Goal: Task Accomplishment & Management: Use online tool/utility

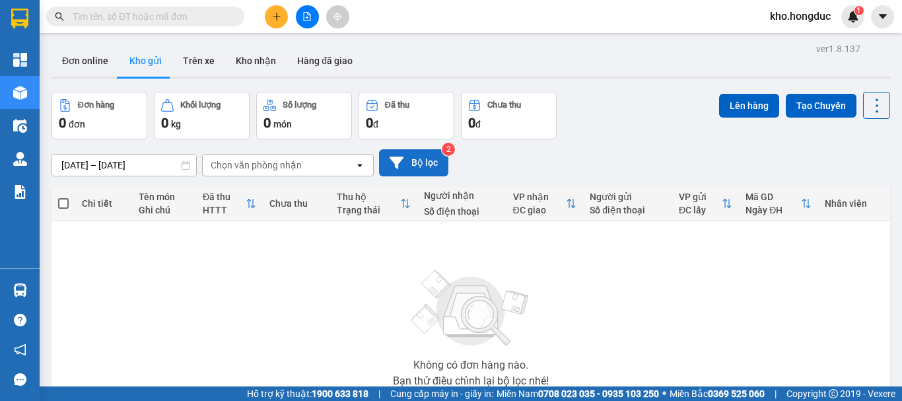
click at [409, 157] on button "Bộ lọc" at bounding box center [413, 162] width 69 height 27
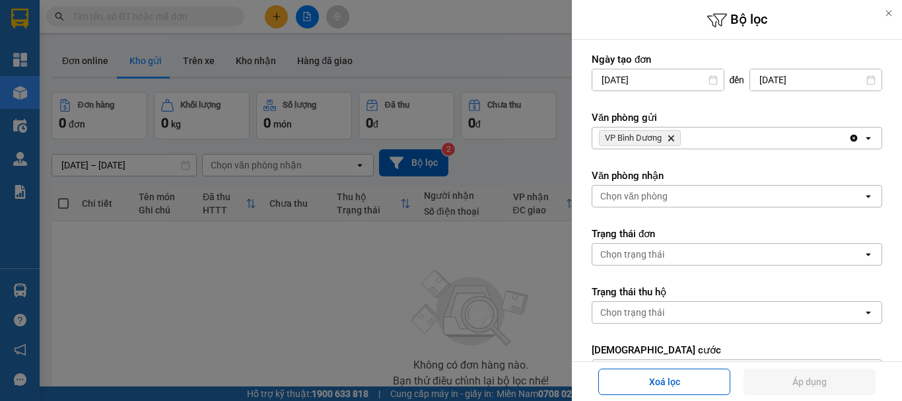
click at [668, 135] on icon "Delete" at bounding box center [671, 138] width 8 height 8
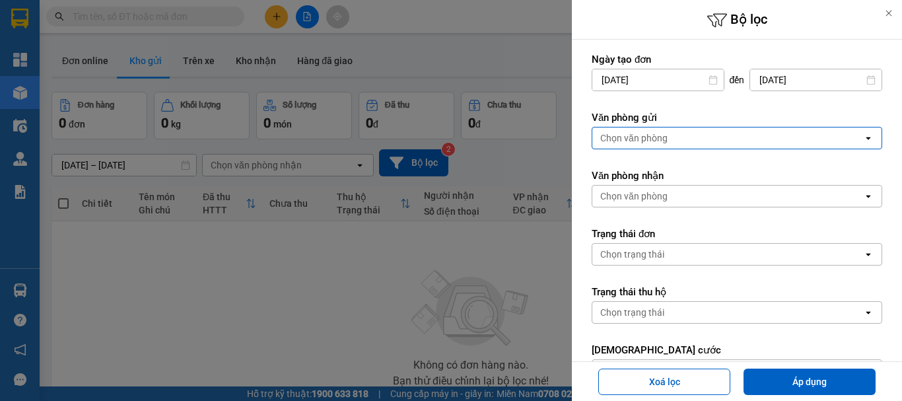
click at [668, 135] on div "Chọn văn phòng" at bounding box center [727, 137] width 271 height 21
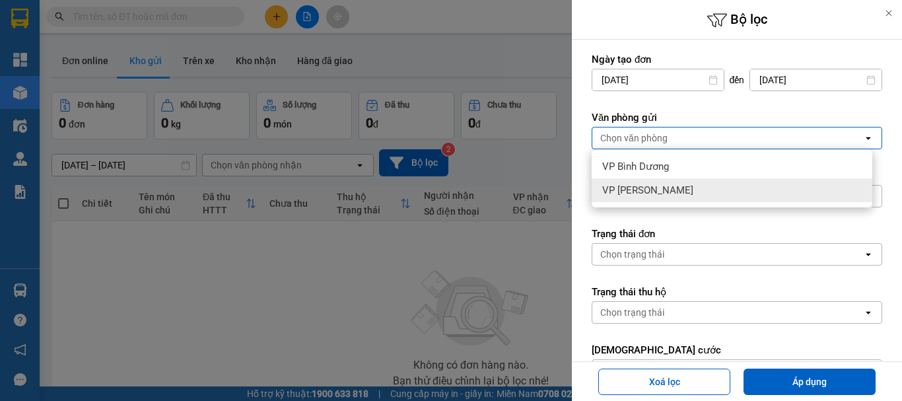
drag, startPoint x: 647, startPoint y: 187, endPoint x: 724, endPoint y: 275, distance: 117.5
click at [648, 188] on span "VP [PERSON_NAME]" at bounding box center [647, 190] width 91 height 13
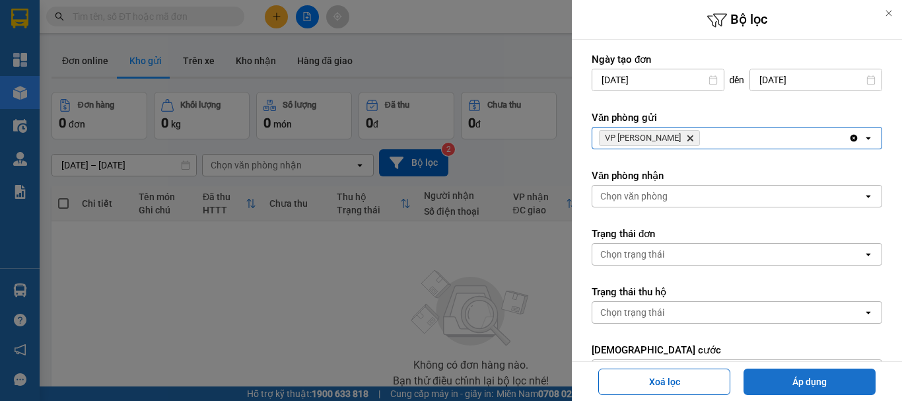
click at [800, 382] on button "Áp dụng" at bounding box center [810, 382] width 132 height 26
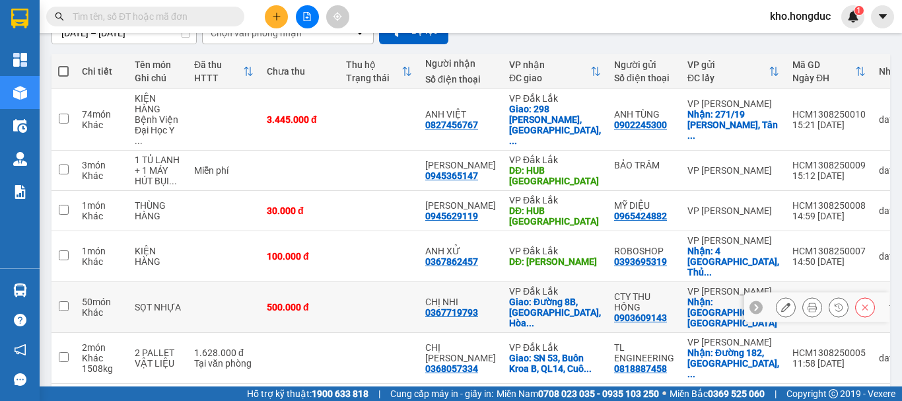
scroll to position [198, 0]
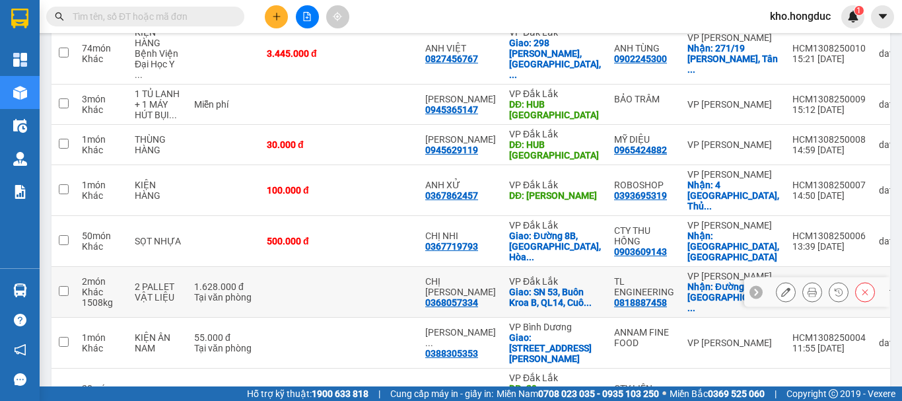
click at [803, 281] on button at bounding box center [812, 292] width 18 height 23
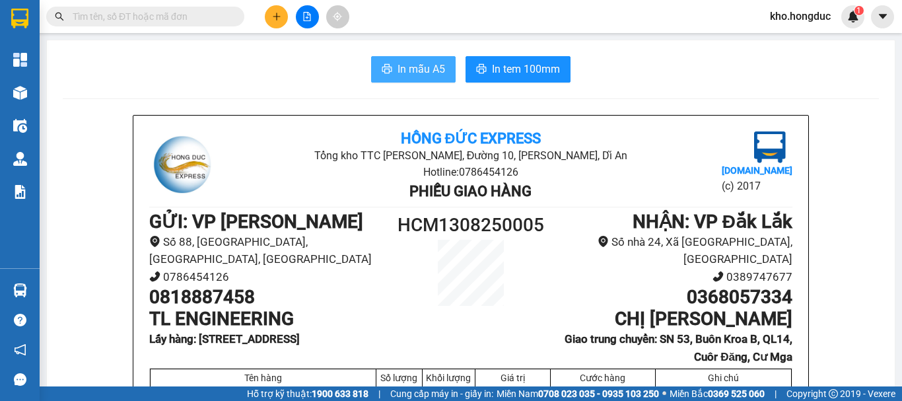
click at [405, 69] on span "In mẫu A5" at bounding box center [422, 69] width 48 height 17
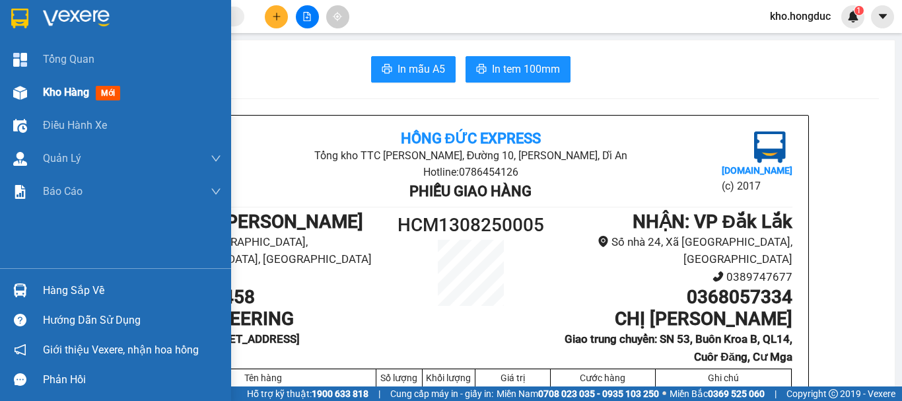
click at [23, 90] on img at bounding box center [20, 93] width 14 height 14
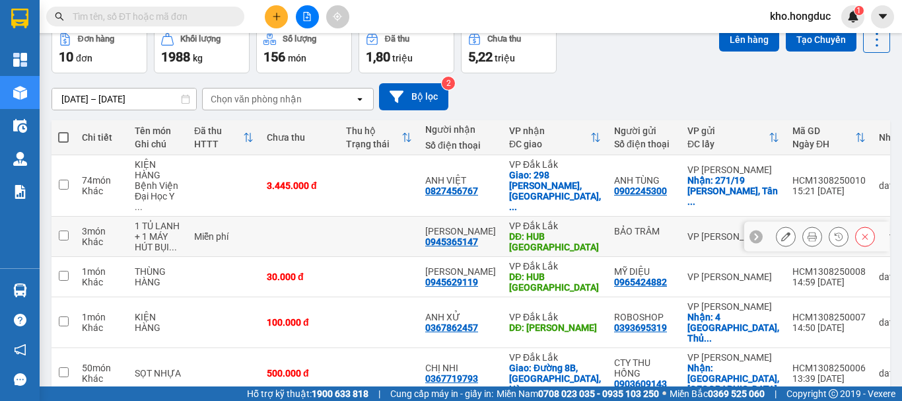
scroll to position [132, 0]
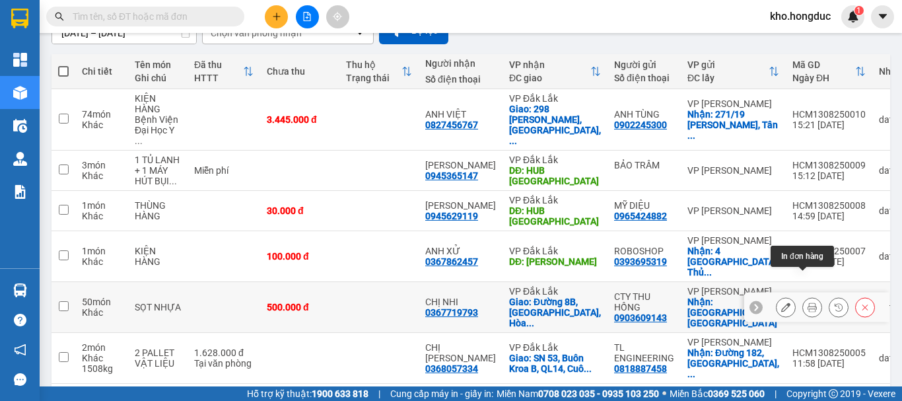
click at [808, 303] on icon at bounding box center [812, 307] width 9 height 9
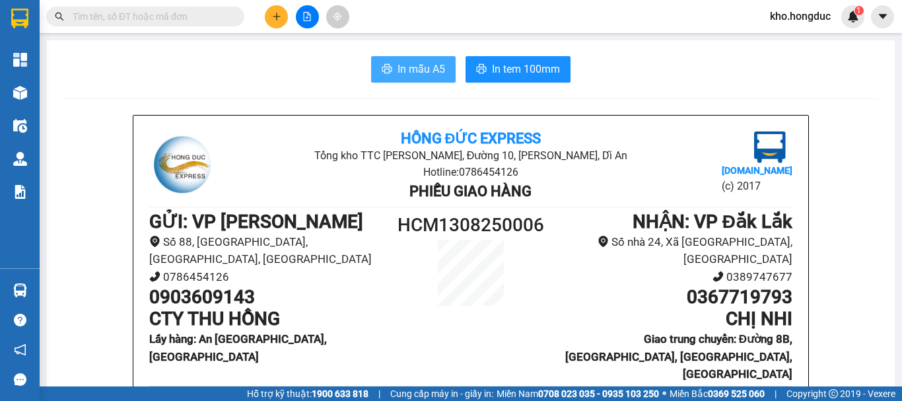
click at [398, 74] on span "In mẫu A5" at bounding box center [422, 69] width 48 height 17
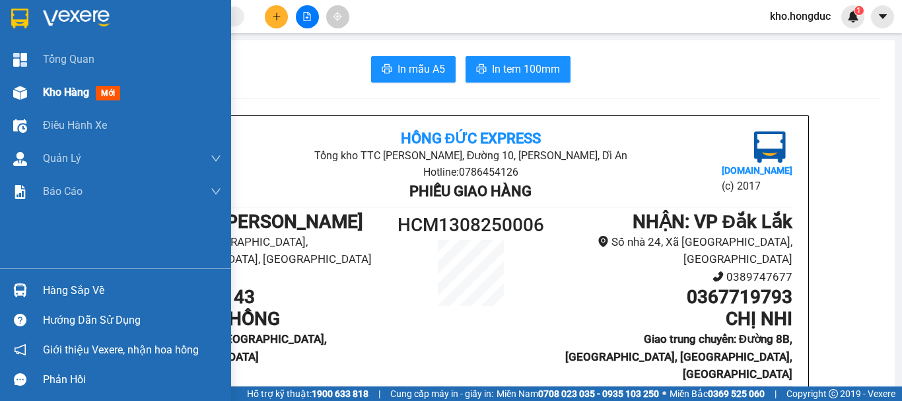
click at [25, 92] on img at bounding box center [20, 93] width 14 height 14
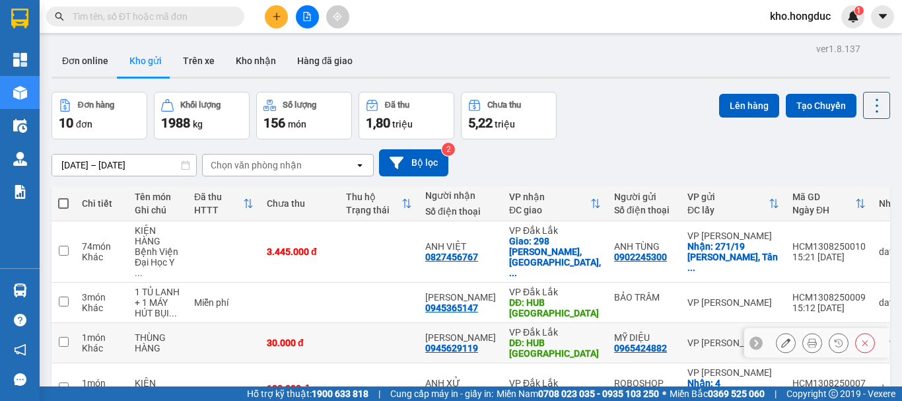
scroll to position [66, 0]
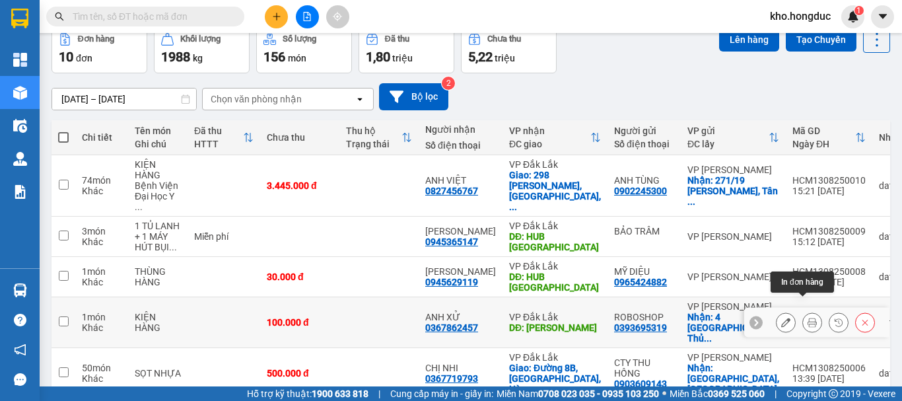
click at [808, 318] on icon at bounding box center [812, 322] width 9 height 9
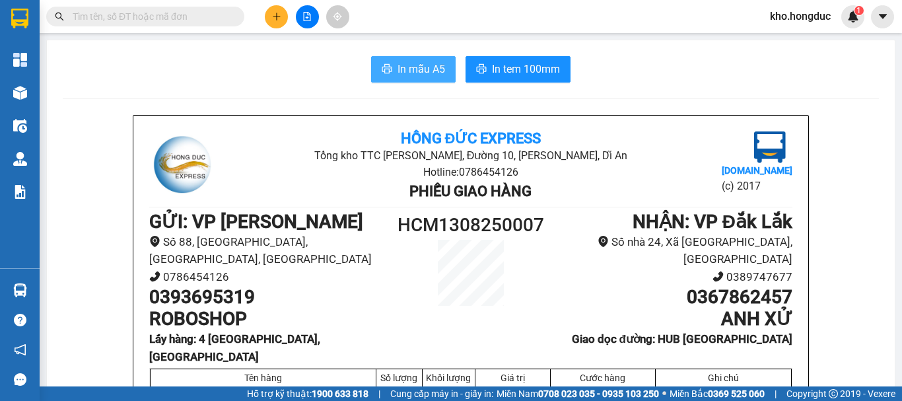
click at [412, 68] on span "In mẫu A5" at bounding box center [422, 69] width 48 height 17
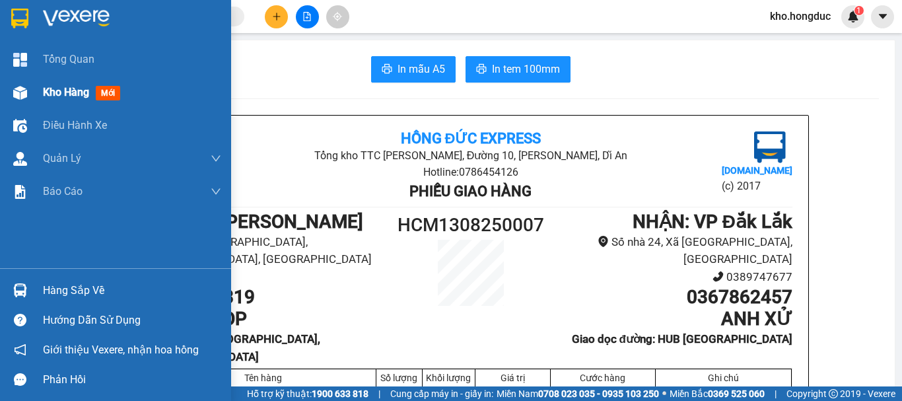
click at [46, 91] on span "Kho hàng" at bounding box center [66, 92] width 46 height 13
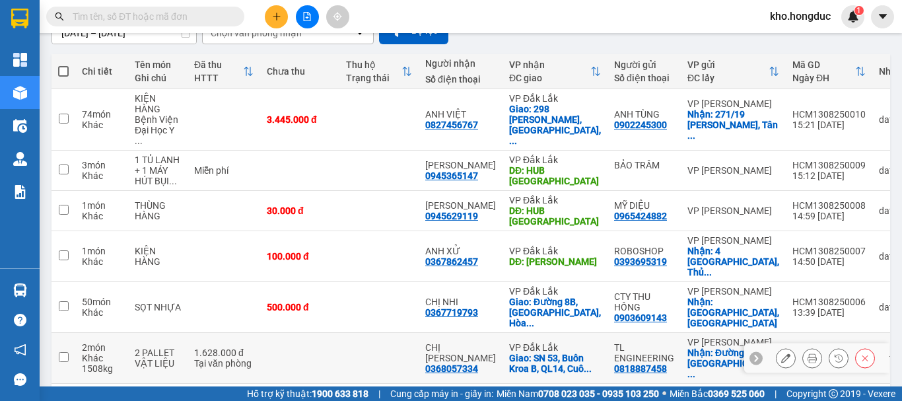
scroll to position [198, 0]
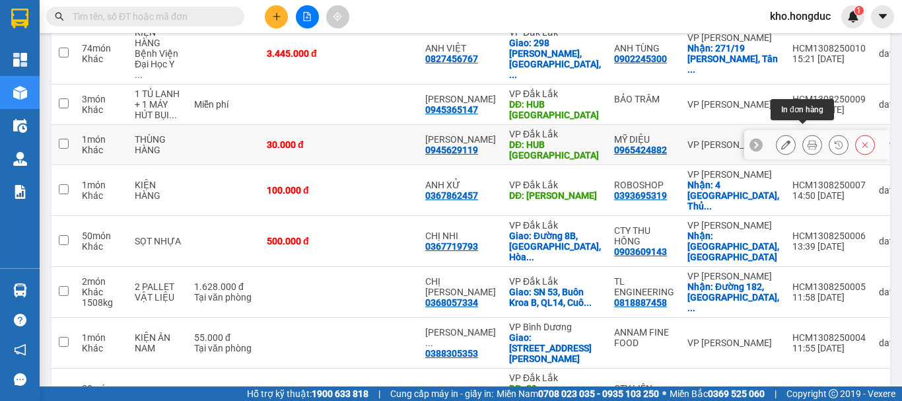
click at [808, 140] on icon at bounding box center [812, 144] width 9 height 9
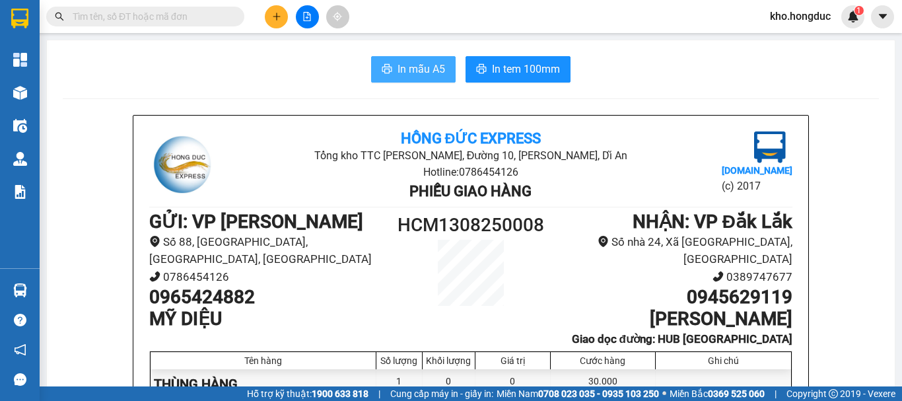
click at [410, 75] on span "In mẫu A5" at bounding box center [422, 69] width 48 height 17
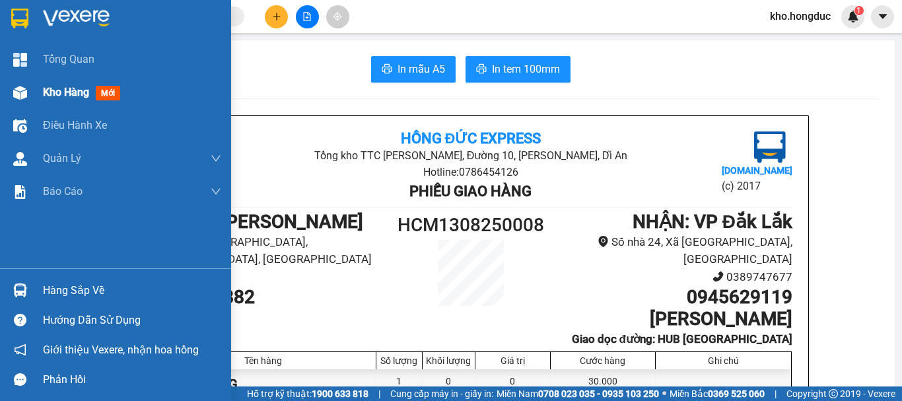
click at [37, 96] on div "Kho hàng mới" at bounding box center [115, 92] width 231 height 33
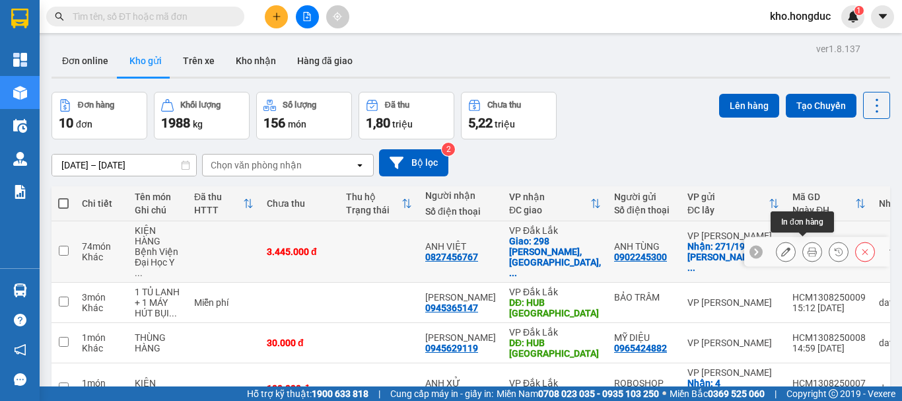
click at [808, 247] on icon at bounding box center [812, 251] width 9 height 9
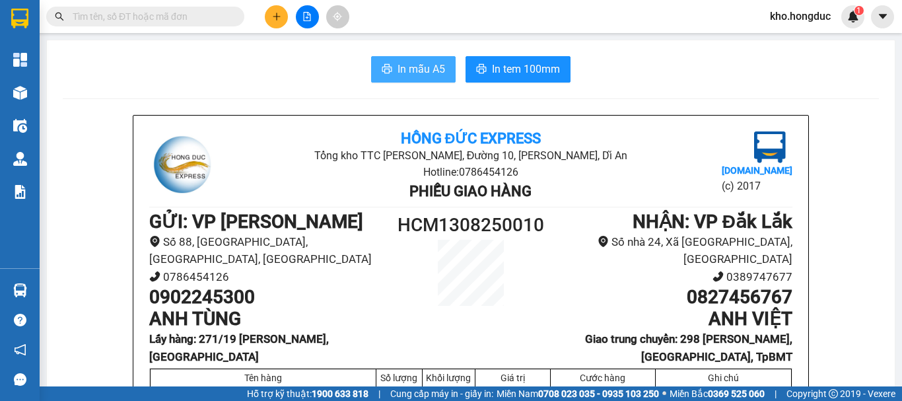
click at [413, 70] on span "In mẫu A5" at bounding box center [422, 69] width 48 height 17
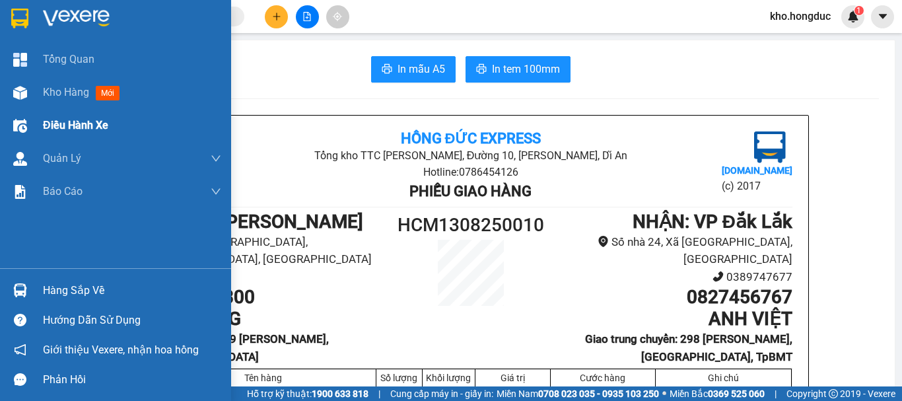
drag, startPoint x: 63, startPoint y: 99, endPoint x: 89, endPoint y: 120, distance: 32.4
click at [63, 100] on div "Kho hàng mới" at bounding box center [84, 92] width 82 height 17
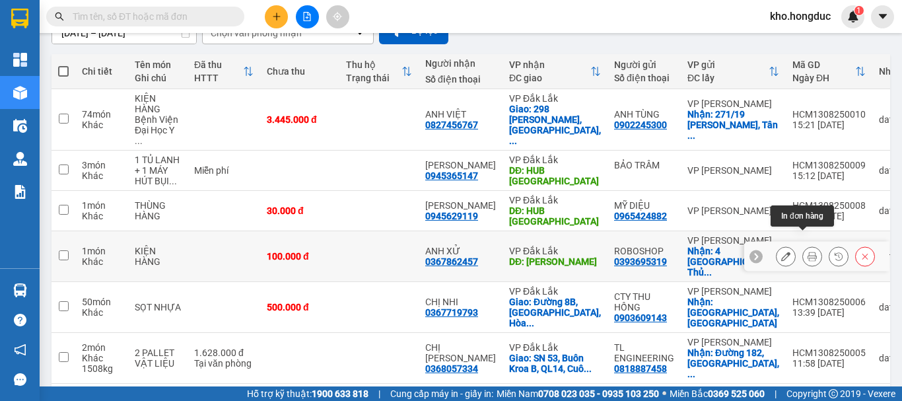
scroll to position [198, 0]
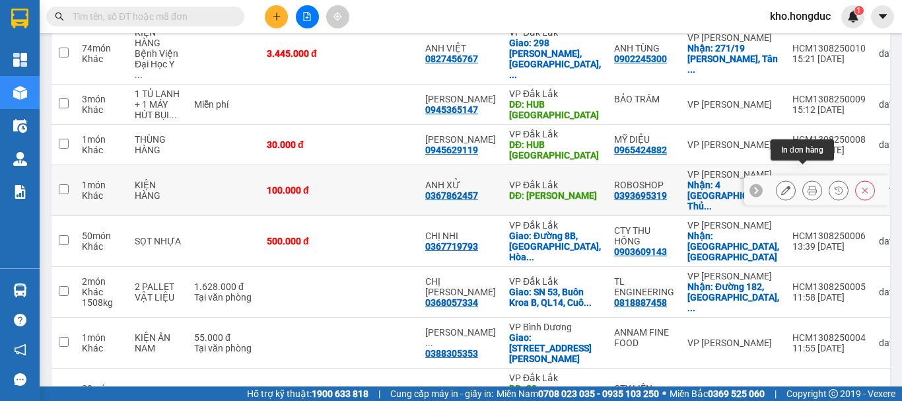
click at [808, 186] on icon at bounding box center [812, 190] width 9 height 9
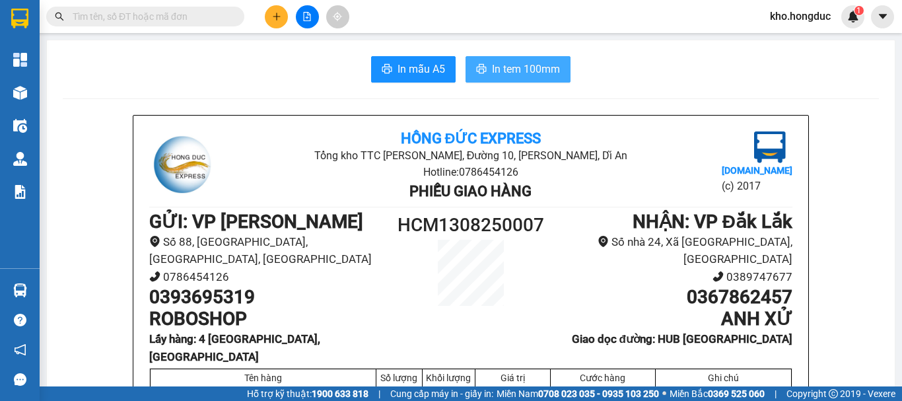
click at [520, 67] on span "In tem 100mm" at bounding box center [526, 69] width 68 height 17
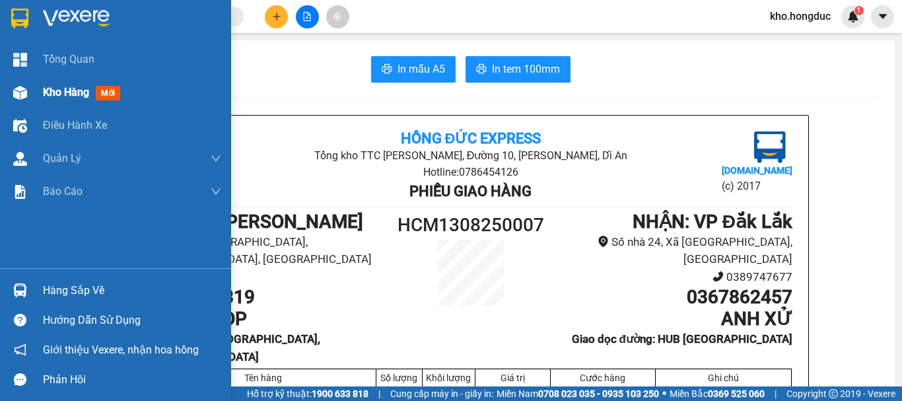
click at [55, 90] on span "Kho hàng" at bounding box center [66, 92] width 46 height 13
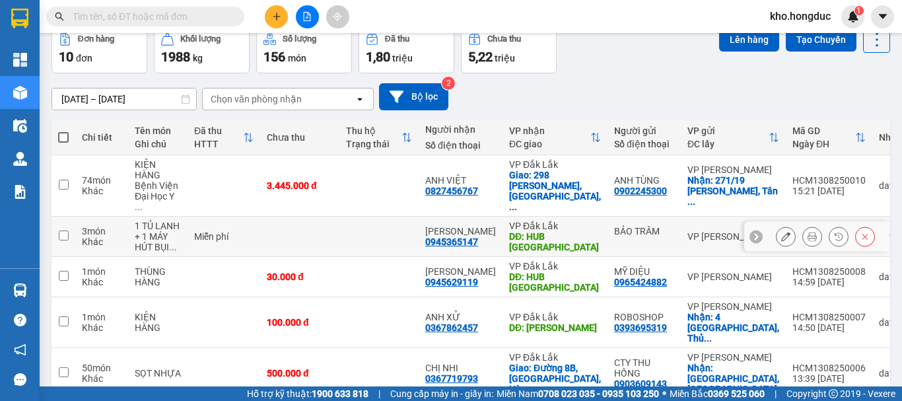
scroll to position [132, 0]
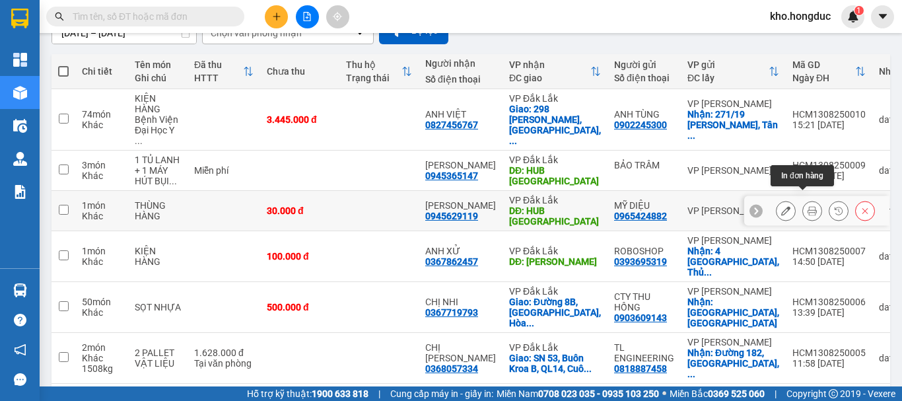
click at [808, 206] on icon at bounding box center [812, 210] width 9 height 9
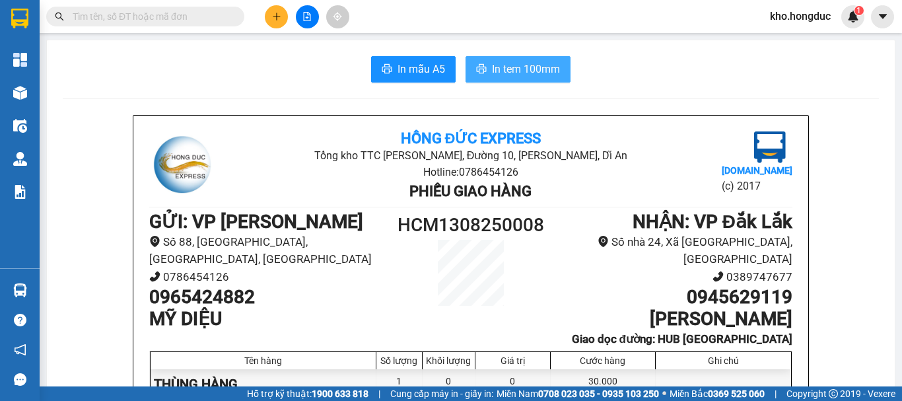
click at [507, 58] on button "In tem 100mm" at bounding box center [518, 69] width 105 height 26
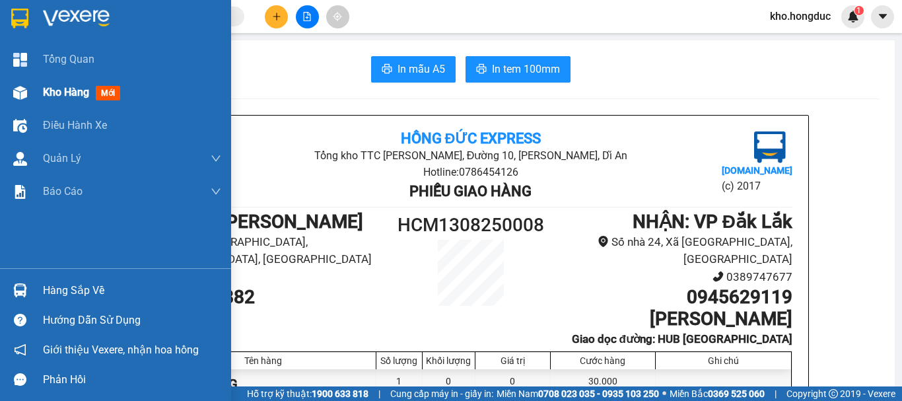
click at [22, 92] on img at bounding box center [20, 93] width 14 height 14
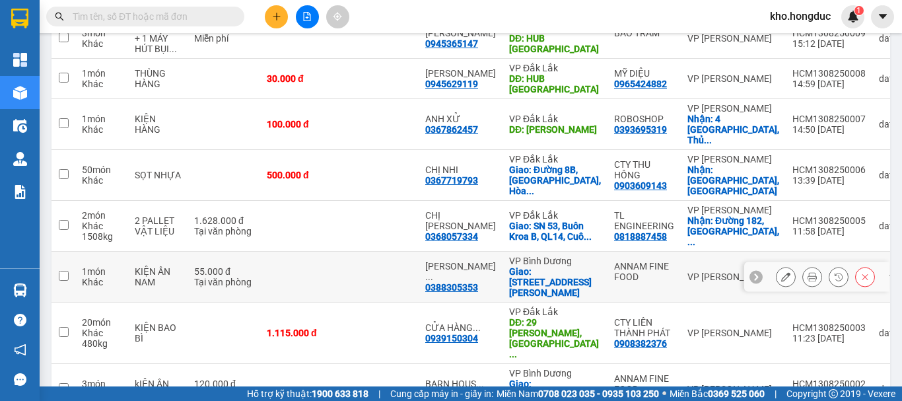
scroll to position [198, 0]
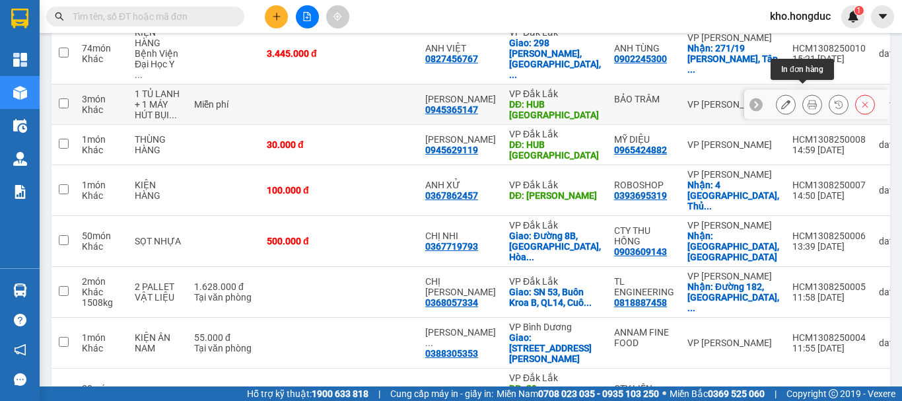
click at [808, 100] on icon at bounding box center [812, 104] width 9 height 9
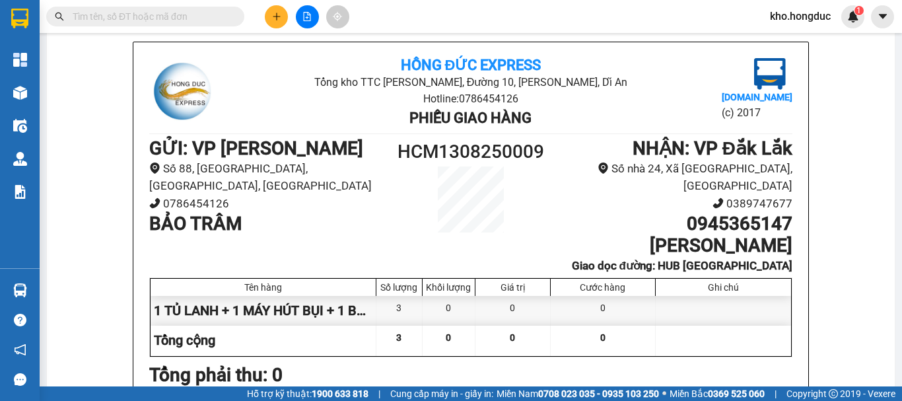
scroll to position [7, 0]
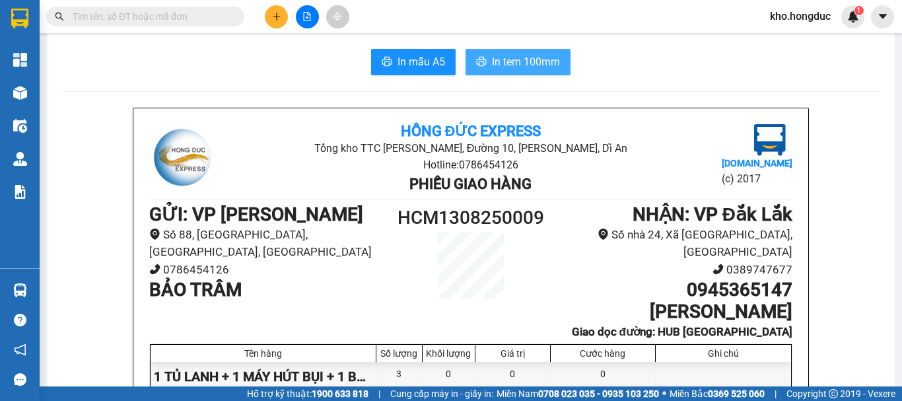
click at [517, 63] on span "In tem 100mm" at bounding box center [526, 62] width 68 height 17
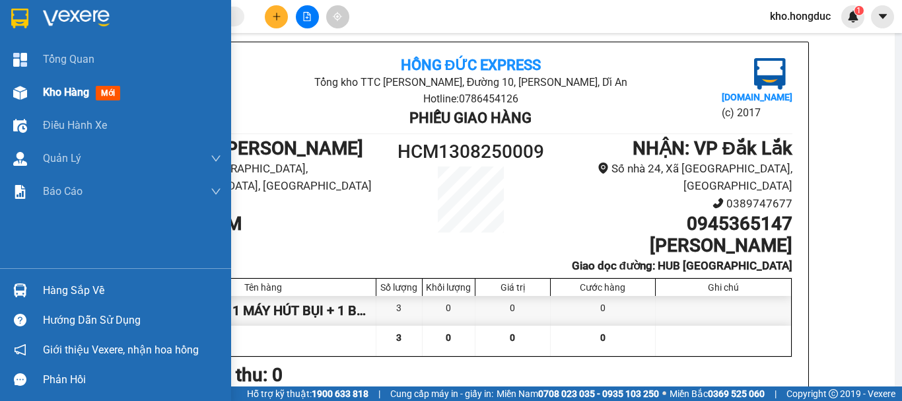
click at [43, 90] on div "Kho hàng mới" at bounding box center [115, 92] width 231 height 33
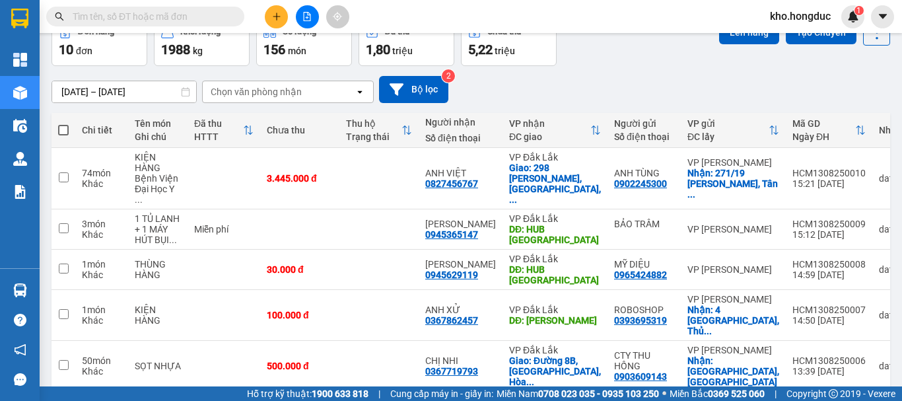
click at [515, 90] on div "[DATE] – [DATE] Press the down arrow key to interact with the calendar and sele…" at bounding box center [471, 89] width 839 height 27
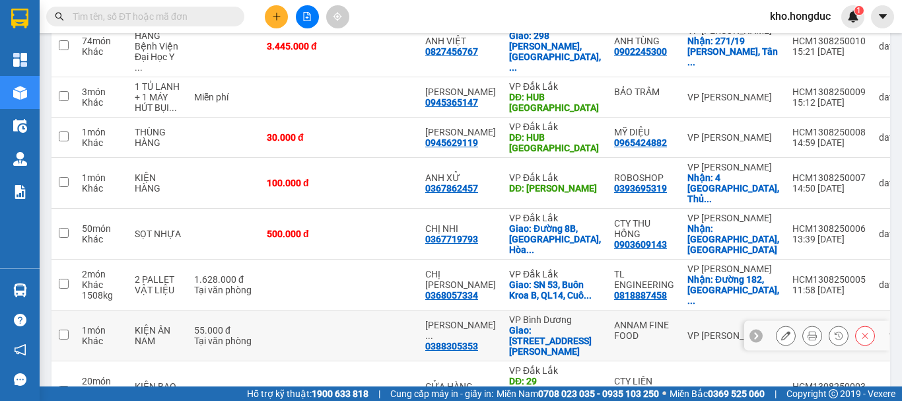
scroll to position [139, 0]
